Goal: Information Seeking & Learning: Learn about a topic

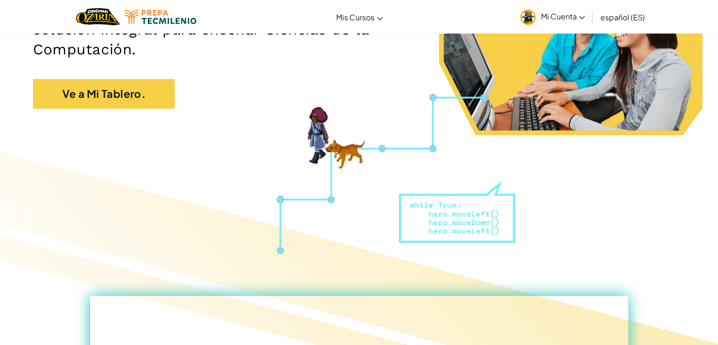
scroll to position [189, 0]
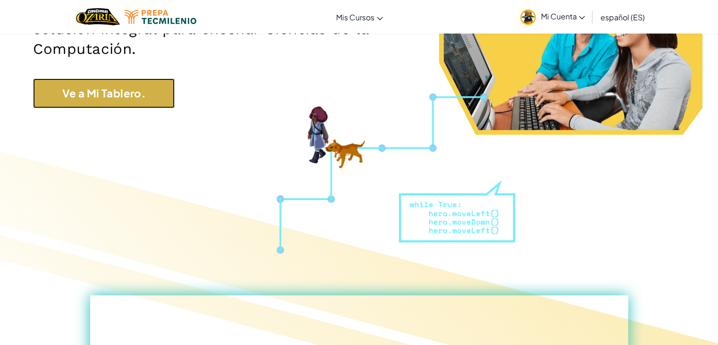
click at [101, 91] on link "Ve a Mi Tablero." at bounding box center [104, 93] width 142 height 30
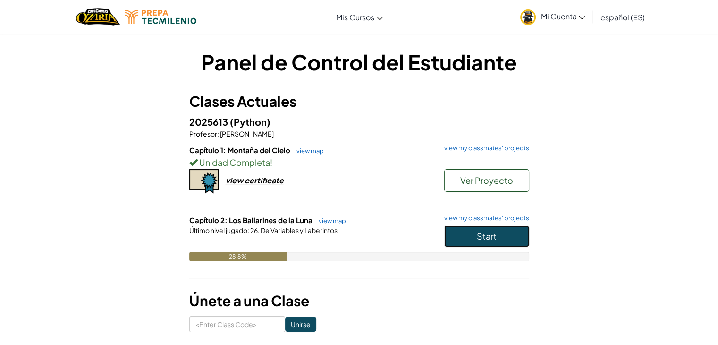
click at [489, 242] on button "Start" at bounding box center [486, 236] width 85 height 22
